Goal: Entertainment & Leisure: Consume media (video, audio)

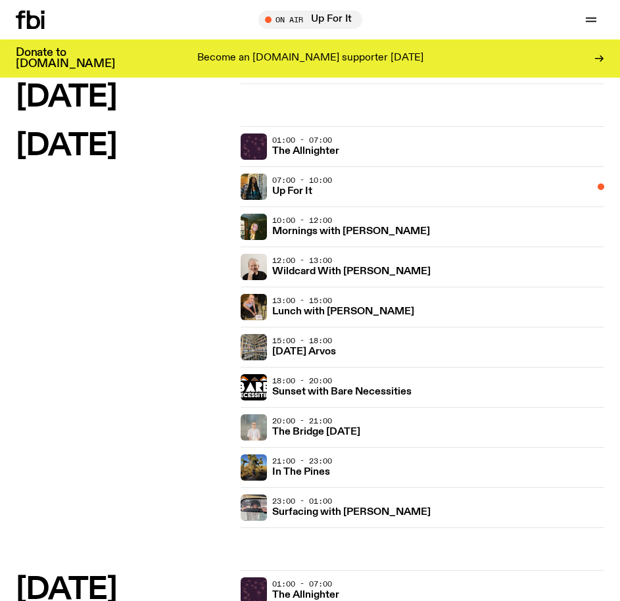
scroll to position [460, 0]
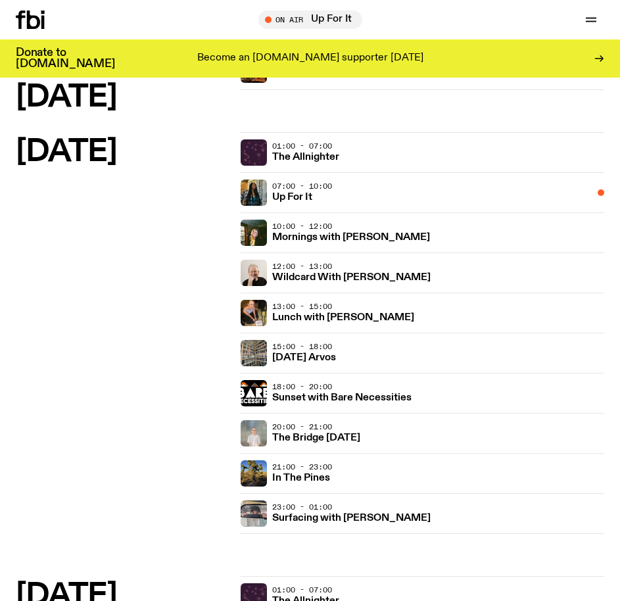
click at [344, 229] on div "10:00 - 12:00 Mornings with [PERSON_NAME]" at bounding box center [438, 232] width 332 height 26
click at [344, 233] on h3 "Mornings with [PERSON_NAME]" at bounding box center [351, 238] width 158 height 10
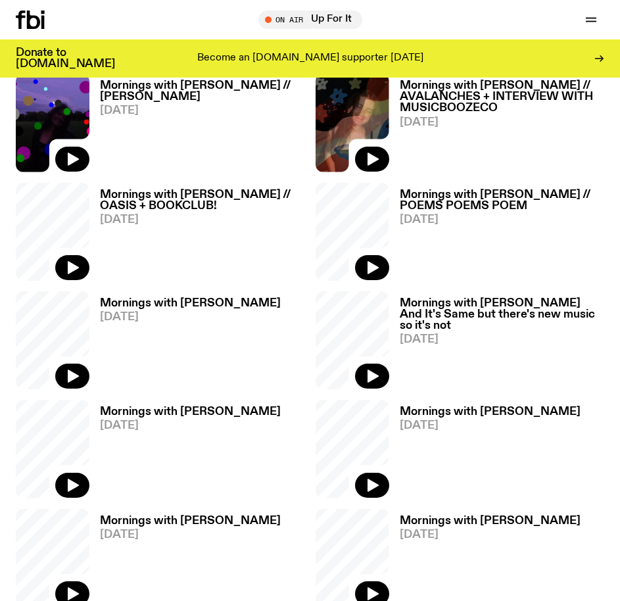
scroll to position [789, 0]
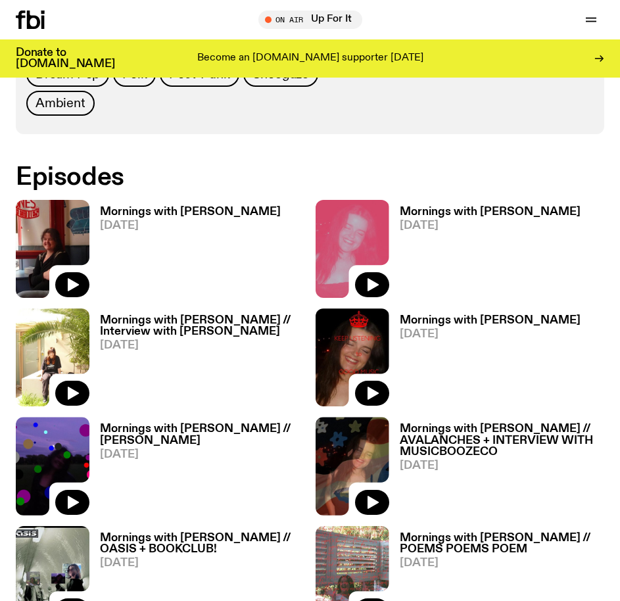
click at [70, 277] on icon "button" at bounding box center [72, 285] width 16 height 16
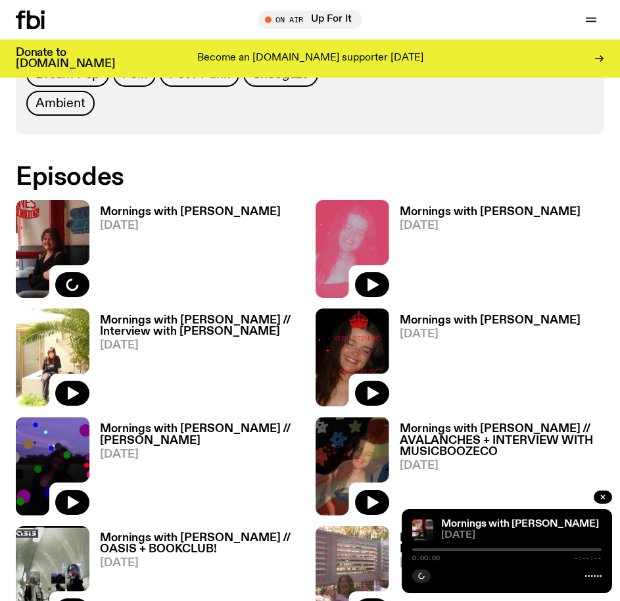
click at [162, 206] on h3 "Mornings with [PERSON_NAME]" at bounding box center [190, 211] width 181 height 11
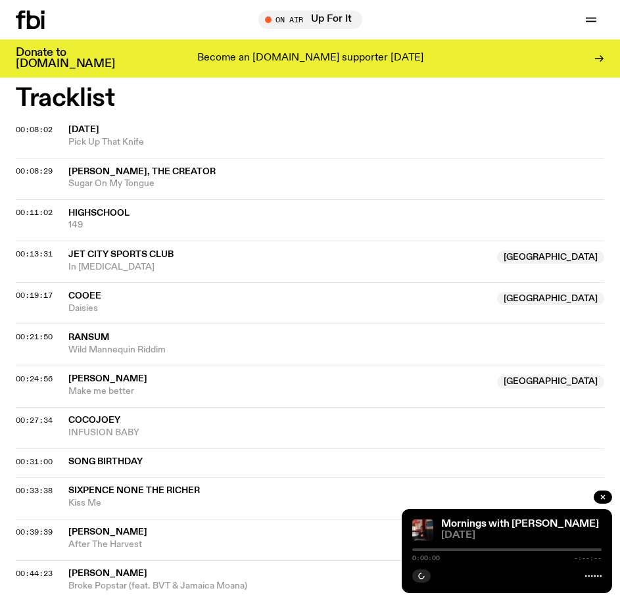
scroll to position [657, 0]
